Goal: Find specific page/section: Find specific page/section

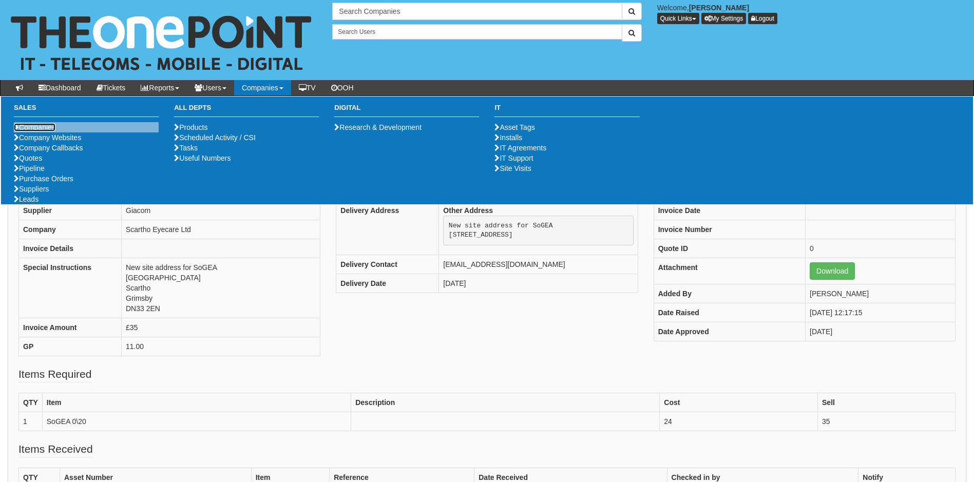
click at [42, 126] on link "Companies" at bounding box center [35, 127] width 42 height 8
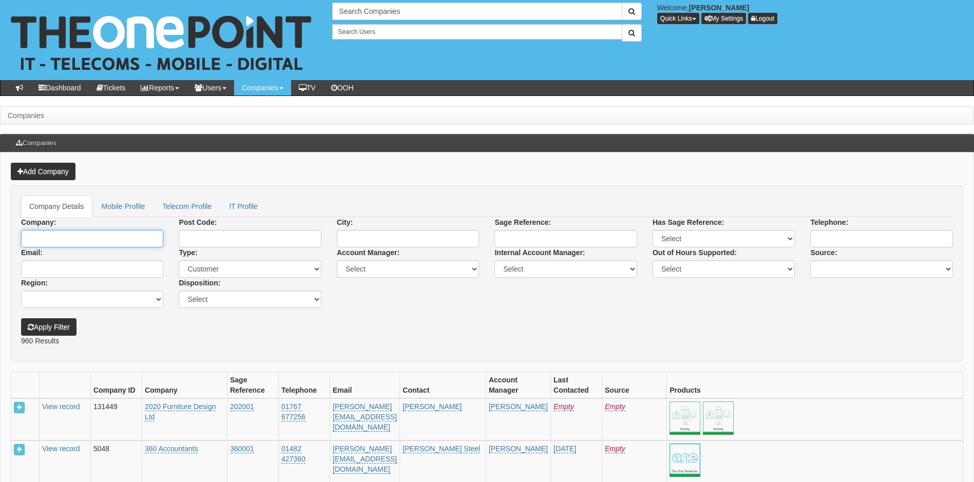
click at [49, 241] on input "Company:" at bounding box center [92, 238] width 142 height 17
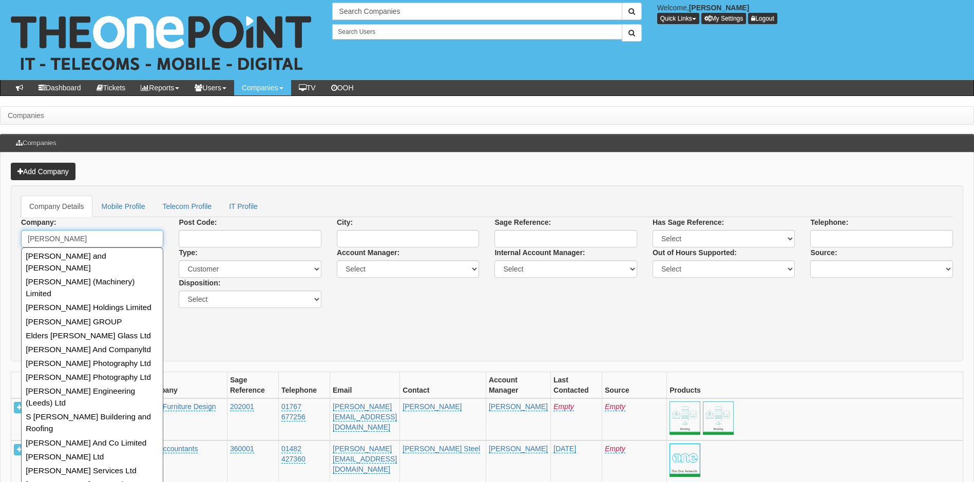
type input "walker"
click at [271, 338] on p "960 Results" at bounding box center [487, 341] width 932 height 10
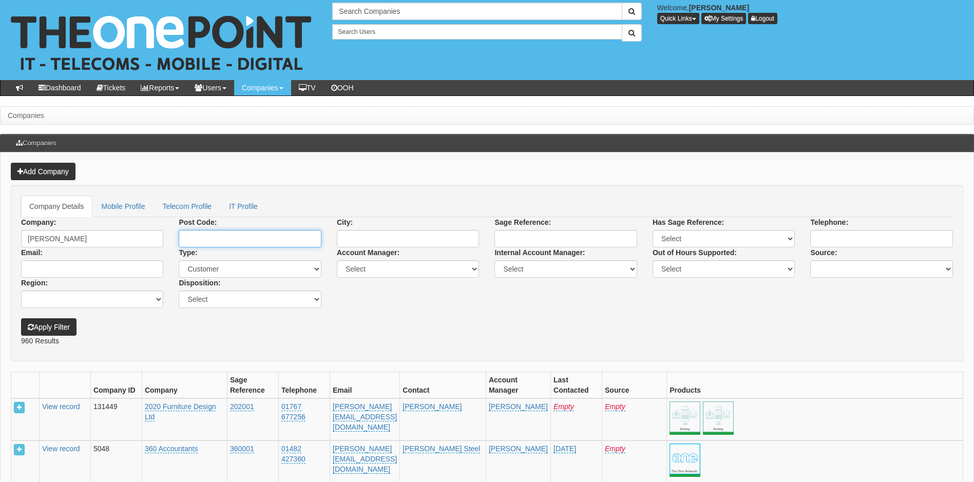
click at [239, 241] on input "Post Code:" at bounding box center [250, 238] width 142 height 17
paste input "HU3 2HE"
type input "HU3 2HE"
click at [21, 318] on button "Apply Filter" at bounding box center [48, 326] width 55 height 17
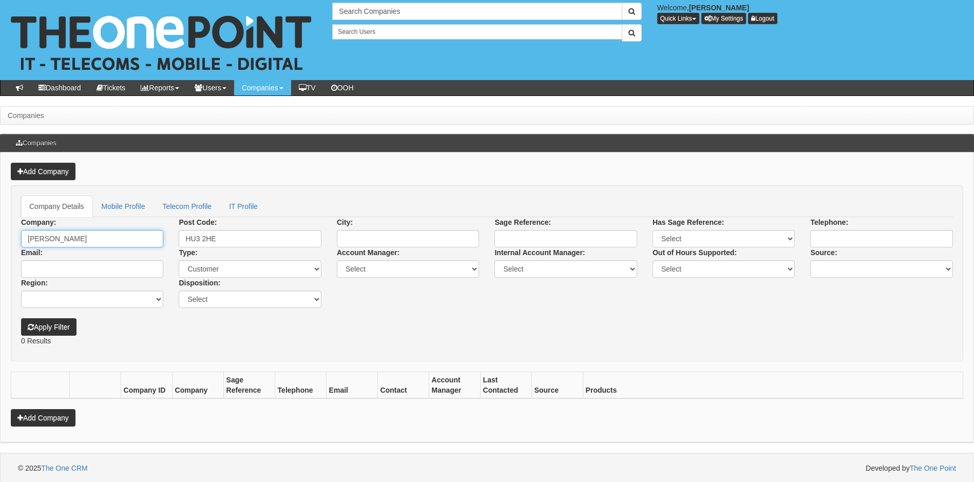
click at [104, 241] on input "[PERSON_NAME]" at bounding box center [92, 238] width 142 height 17
click at [21, 318] on button "Apply Filter" at bounding box center [48, 326] width 55 height 17
click at [61, 325] on button "Apply Filter" at bounding box center [48, 326] width 55 height 17
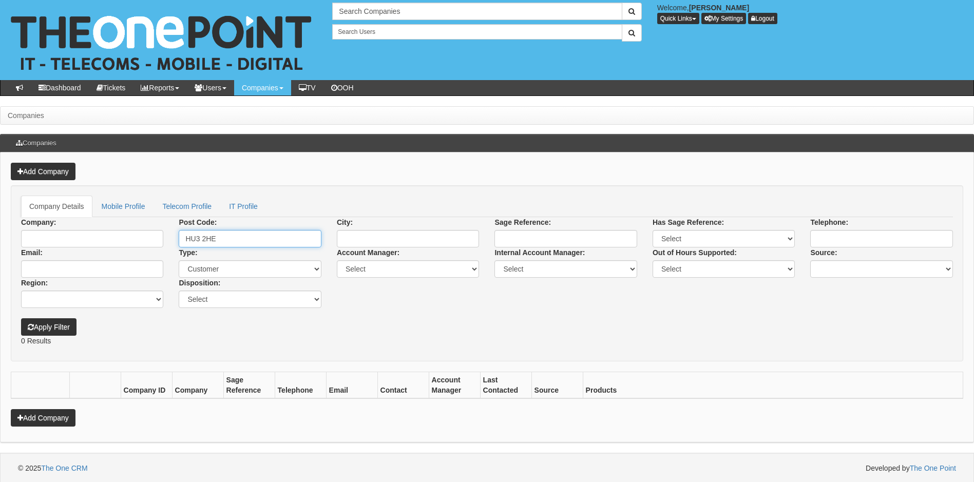
click at [231, 240] on input "HU3 2HE" at bounding box center [250, 238] width 142 height 17
type input "HU2 8ln"
click at [67, 323] on button "Apply Filter" at bounding box center [48, 326] width 55 height 17
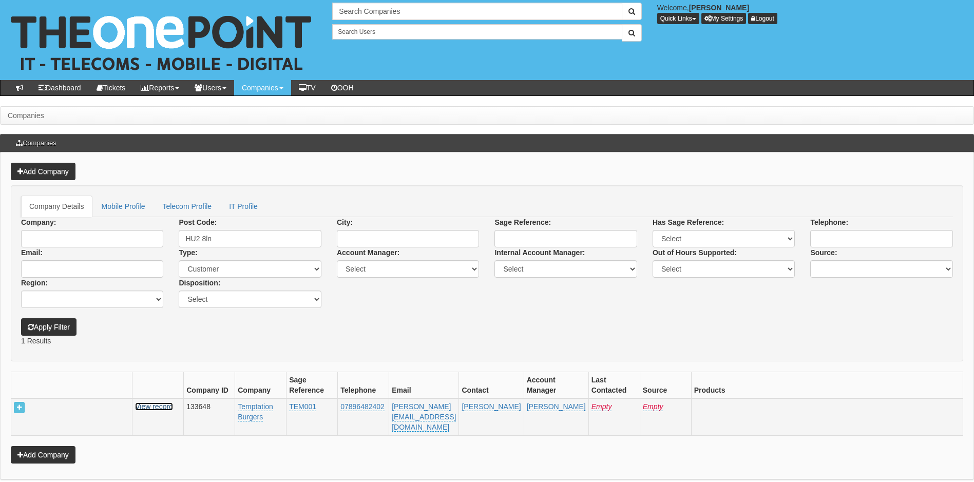
click at [162, 407] on link "View record" at bounding box center [154, 407] width 38 height 8
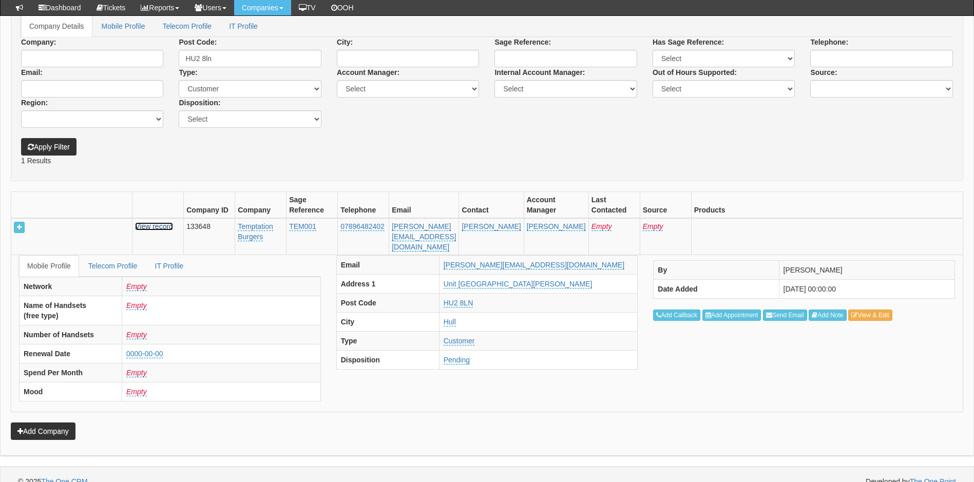
scroll to position [159, 0]
